Goal: Task Accomplishment & Management: Manage account settings

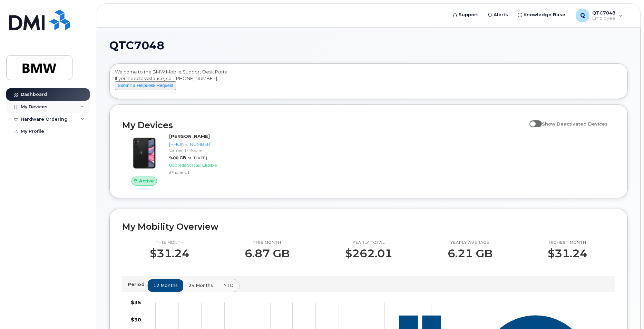
click at [47, 105] on div "My Devices" at bounding box center [48, 107] width 84 height 12
click at [38, 119] on div "Add Device" at bounding box center [37, 120] width 27 height 6
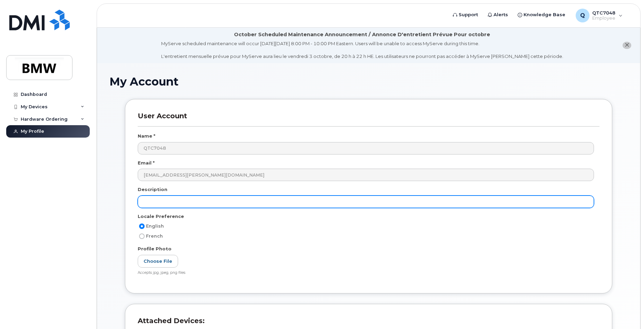
click at [230, 200] on input "text" at bounding box center [366, 202] width 456 height 12
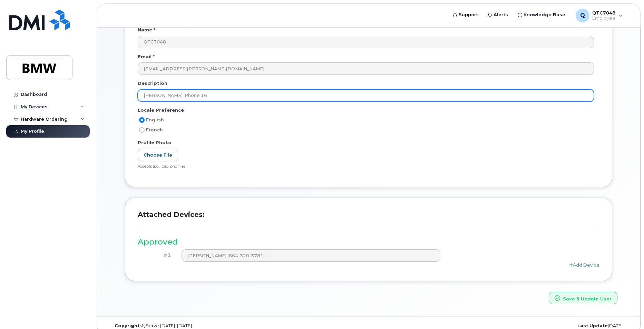
scroll to position [116, 0]
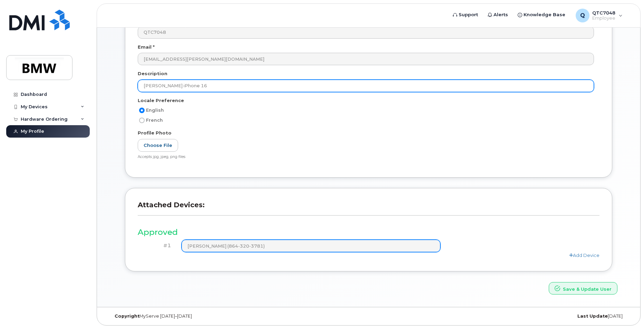
type input "[PERSON_NAME] iPhone 16"
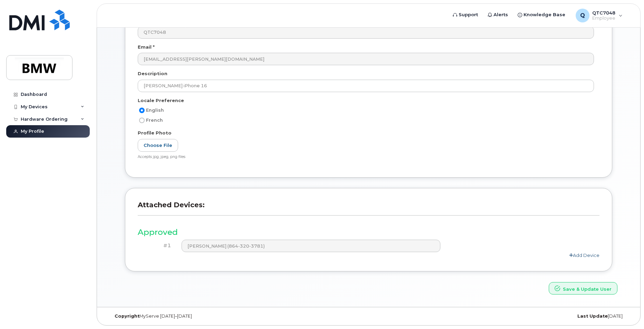
click at [582, 256] on link "Add Device" at bounding box center [584, 256] width 30 height 6
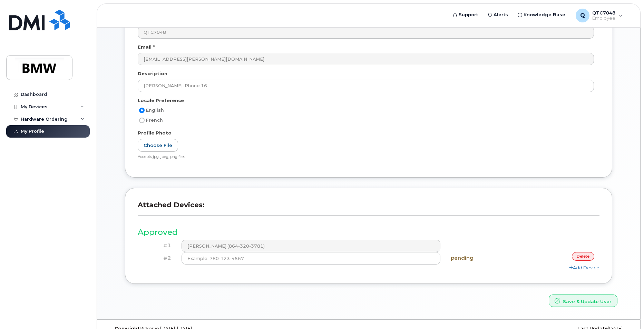
click at [591, 258] on link "delete" at bounding box center [583, 256] width 22 height 9
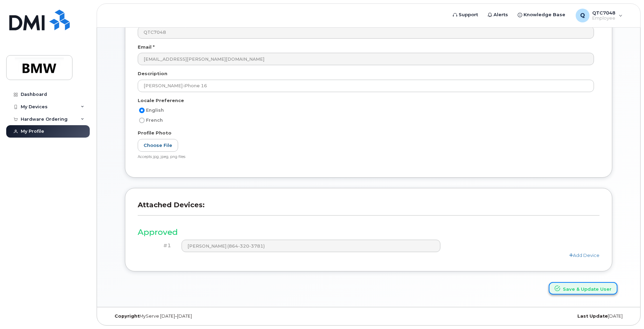
click at [599, 288] on button "Save & Update User" at bounding box center [583, 288] width 69 height 13
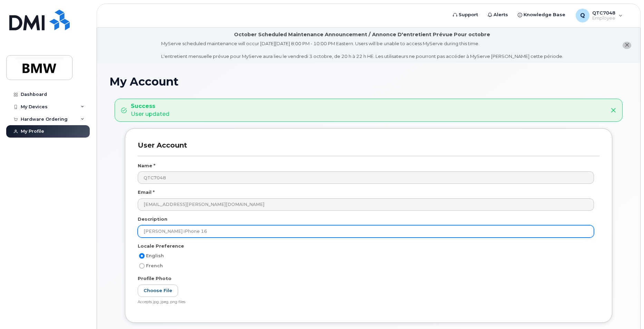
click at [199, 233] on input "Cole's iPhone 16" at bounding box center [366, 231] width 456 height 12
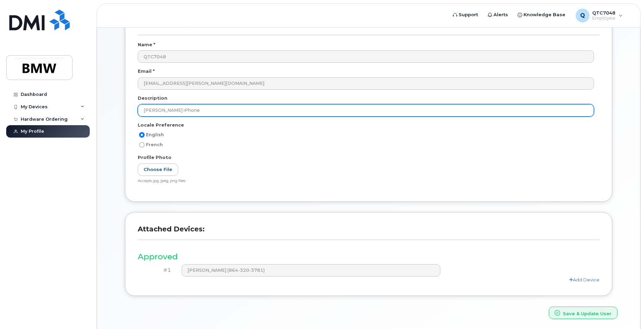
scroll to position [146, 0]
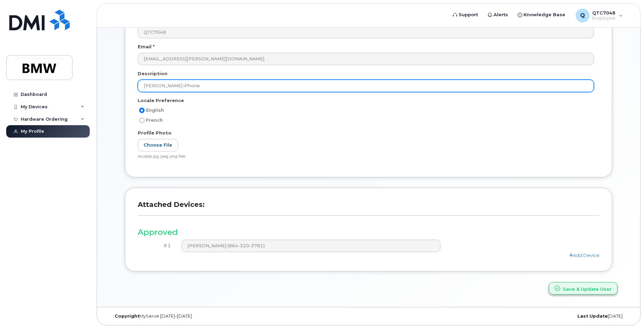
type input "Cole's iPhone"
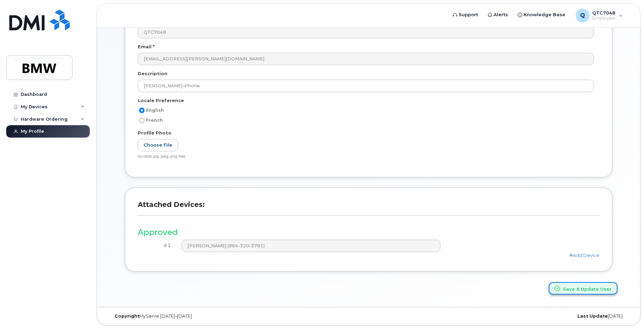
click at [584, 292] on button "Save & Update User" at bounding box center [583, 288] width 69 height 13
click at [43, 108] on div "My Devices" at bounding box center [34, 107] width 27 height 6
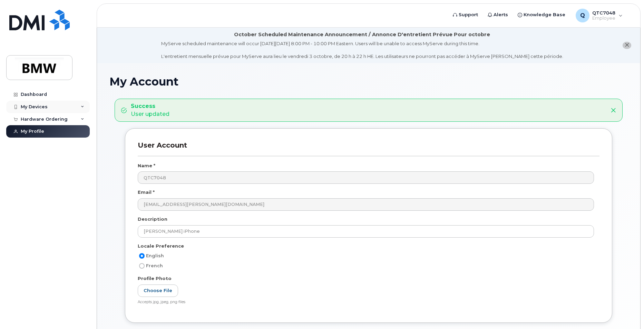
click at [85, 102] on div "My Devices" at bounding box center [48, 107] width 84 height 12
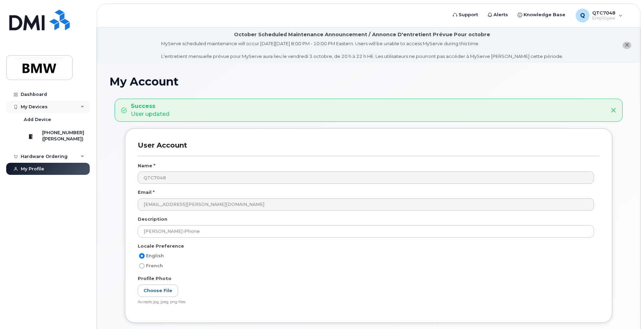
click at [41, 106] on div "My Devices" at bounding box center [34, 107] width 27 height 6
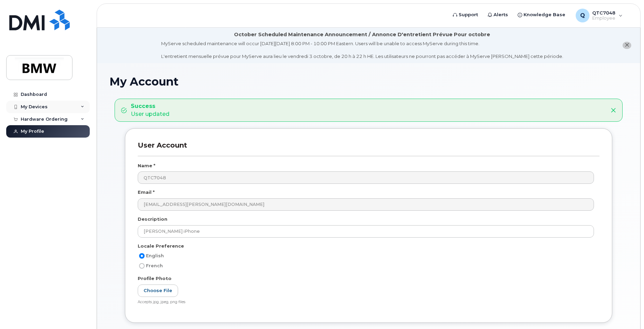
click at [41, 106] on div "My Devices" at bounding box center [34, 107] width 27 height 6
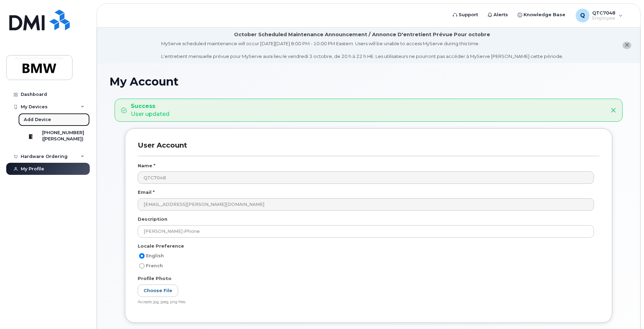
click at [37, 121] on div "Add Device" at bounding box center [37, 120] width 27 height 6
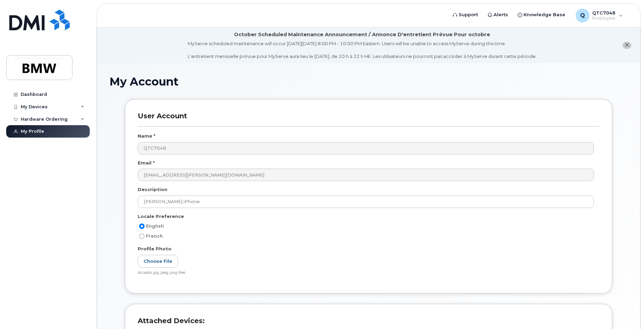
click at [632, 47] on li "October Scheduled Maintenance Announcement / Annonce D'entretient Prévue Pour o…" at bounding box center [368, 46] width 543 height 36
click at [627, 46] on icon "close notification" at bounding box center [627, 45] width 4 height 4
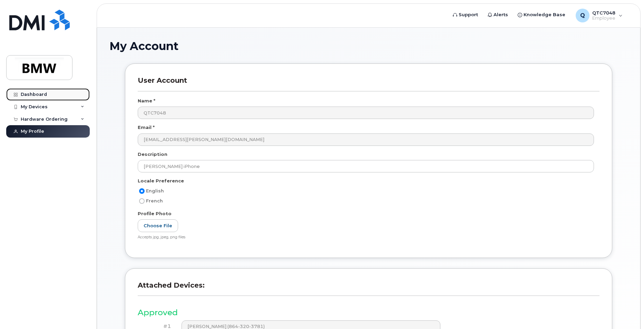
click at [32, 94] on div "Dashboard" at bounding box center [34, 95] width 26 height 6
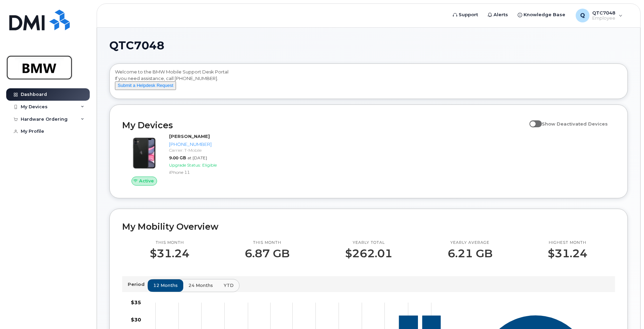
click at [30, 68] on img at bounding box center [39, 68] width 53 height 20
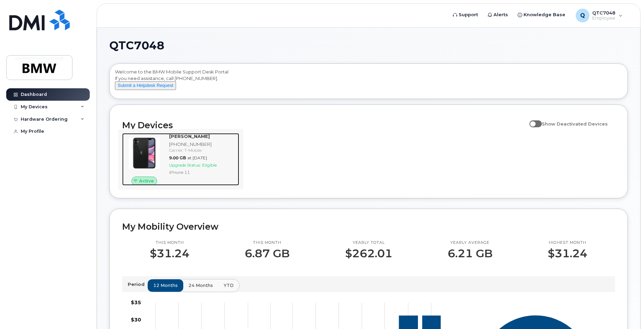
click at [164, 173] on div at bounding box center [144, 153] width 44 height 40
click at [148, 184] on span "Active" at bounding box center [146, 181] width 15 height 7
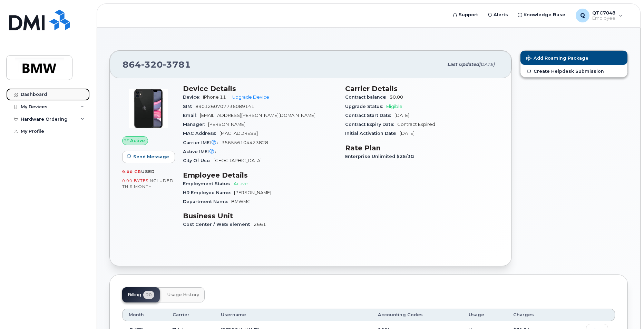
click at [45, 93] on div "Dashboard" at bounding box center [34, 95] width 26 height 6
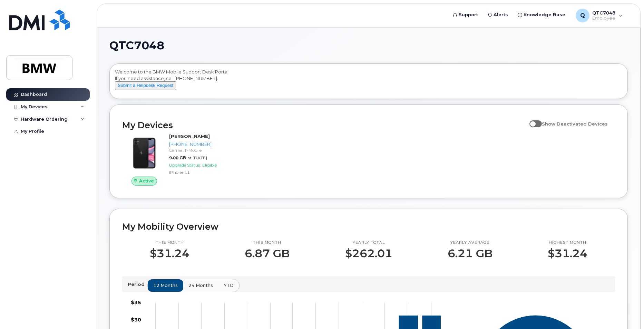
drag, startPoint x: 183, startPoint y: 162, endPoint x: 281, endPoint y: 159, distance: 98.1
click at [281, 159] on div "Active Austin Johnson 864-320-3781 Carrier: T-Mobile 9.00 GB at Sep 01, 2025 Up…" at bounding box center [368, 159] width 501 height 61
drag, startPoint x: 188, startPoint y: 175, endPoint x: 297, endPoint y: 174, distance: 109.1
click at [297, 174] on div "Active Austin Johnson 864-320-3781 Carrier: T-Mobile 9.00 GB at Sep 01, 2025 Up…" at bounding box center [368, 159] width 501 height 61
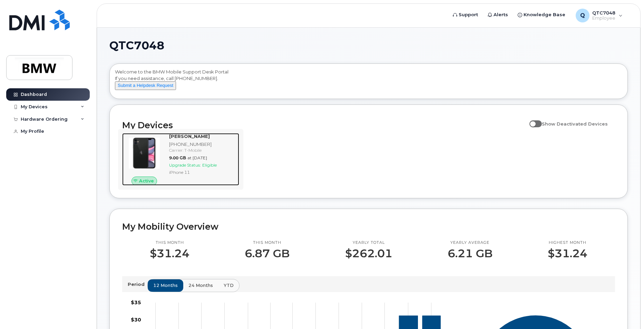
click at [216, 184] on div "Austin Johnson 864-320-3781 Carrier: T-Mobile 9.00 GB at Sep 01, 2025 Upgrade S…" at bounding box center [202, 159] width 73 height 52
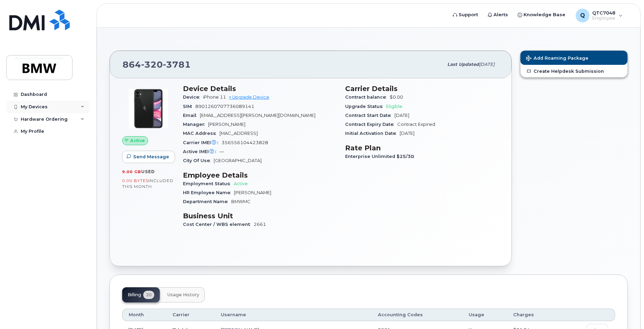
click at [37, 107] on div "My Devices" at bounding box center [34, 107] width 27 height 6
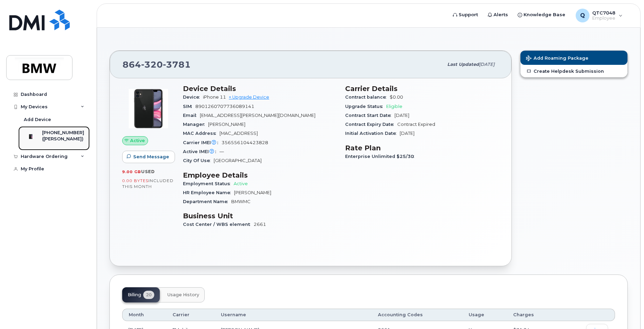
click at [40, 138] on div at bounding box center [31, 137] width 18 height 14
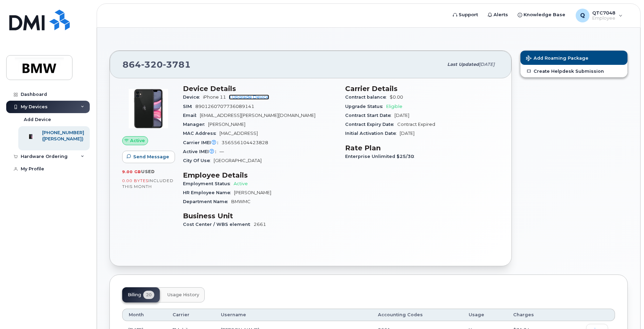
click at [260, 98] on link "+ Upgrade Device" at bounding box center [249, 97] width 40 height 5
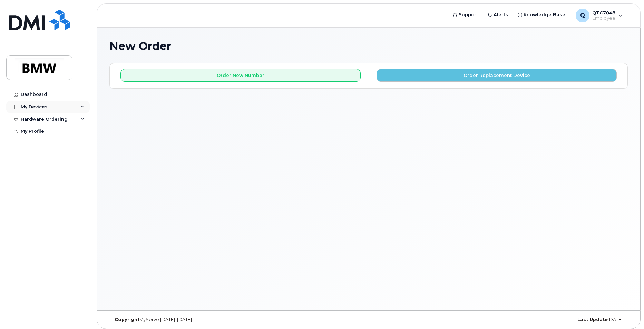
click at [29, 107] on div "My Devices" at bounding box center [34, 107] width 27 height 6
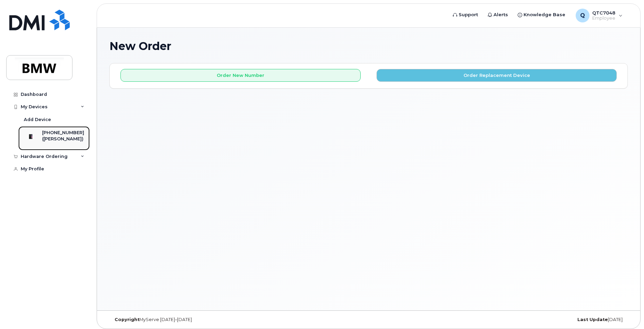
click at [49, 142] on div "([PERSON_NAME])" at bounding box center [63, 139] width 42 height 6
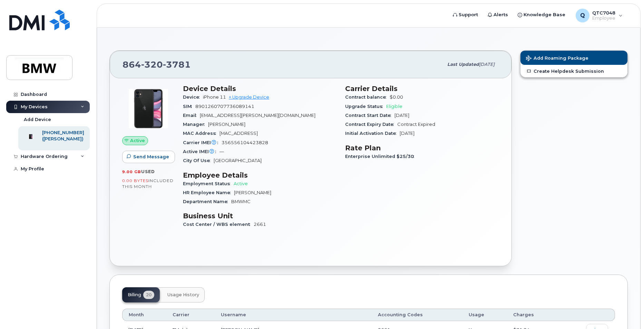
drag, startPoint x: 153, startPoint y: 111, endPoint x: 151, endPoint y: 108, distance: 3.9
click at [151, 108] on img at bounding box center [148, 108] width 41 height 41
click at [32, 120] on div "Add Device" at bounding box center [37, 120] width 27 height 6
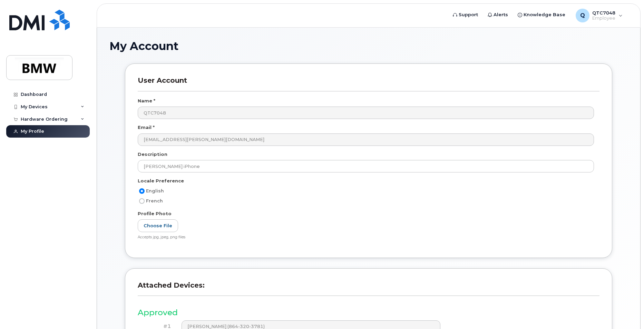
scroll to position [81, 0]
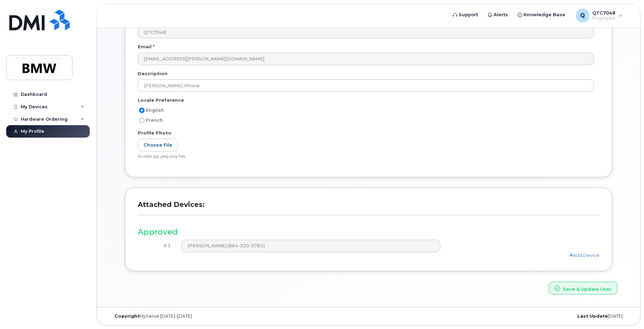
click at [209, 235] on h3 "Approved" at bounding box center [369, 232] width 462 height 9
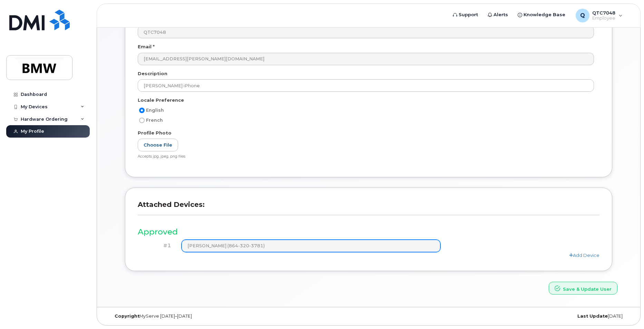
click at [258, 240] on div "Approved #1 Austin Johnson (864-320-3781) Add Device" at bounding box center [369, 240] width 462 height 37
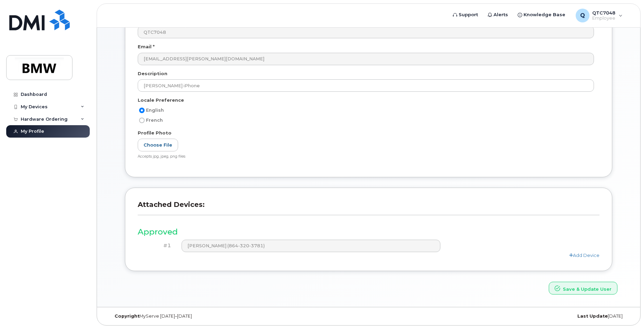
click at [167, 245] on h4 "#1" at bounding box center [157, 246] width 28 height 6
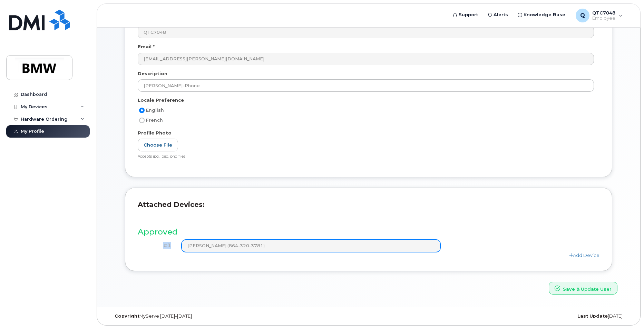
click at [218, 244] on div "#1 Austin Johnson (864-320-3781)" at bounding box center [369, 246] width 462 height 12
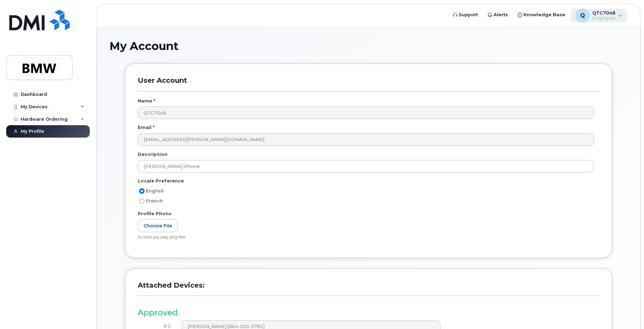
click at [600, 21] on span "Employee" at bounding box center [603, 19] width 23 height 6
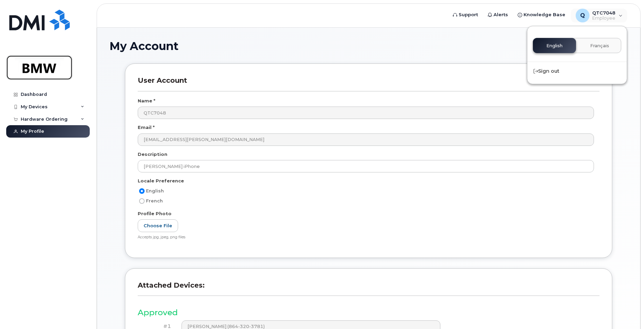
click at [40, 75] on img at bounding box center [39, 68] width 53 height 20
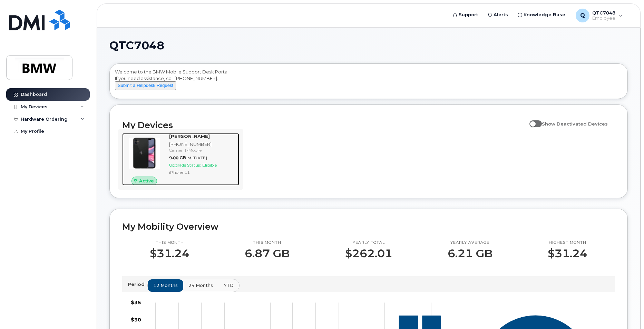
click at [148, 170] on img at bounding box center [144, 153] width 33 height 33
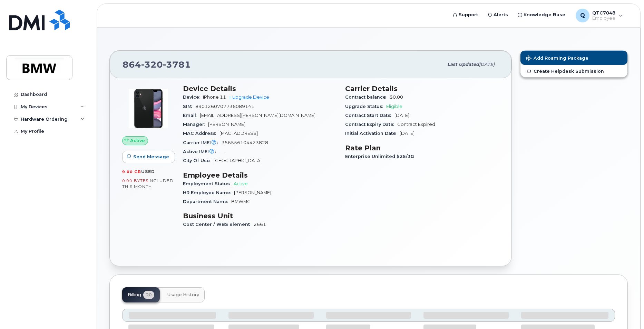
click at [135, 139] on span "Active" at bounding box center [137, 140] width 15 height 7
